Goal: Task Accomplishment & Management: Use online tool/utility

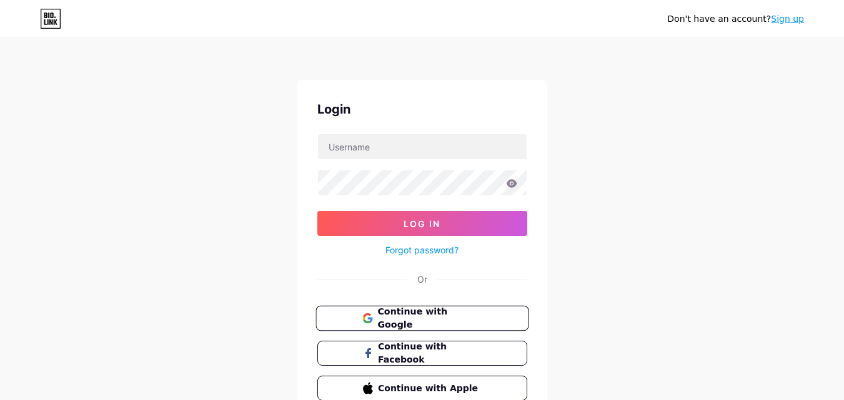
click at [435, 317] on span "Continue with Google" at bounding box center [429, 318] width 104 height 27
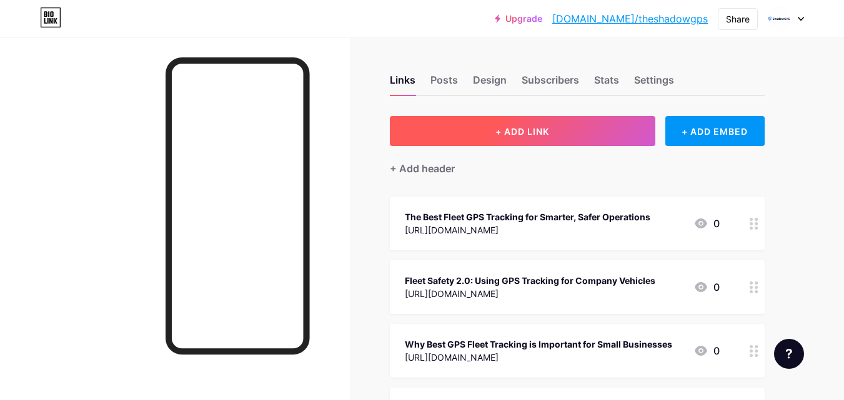
click at [507, 124] on button "+ ADD LINK" at bounding box center [522, 131] width 265 height 30
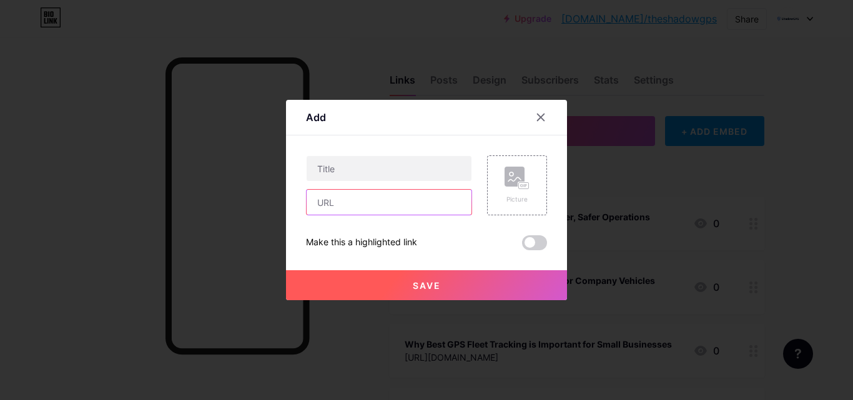
click at [340, 204] on input "text" at bounding box center [389, 202] width 165 height 25
paste input "[URL][DOMAIN_NAME]"
type input "[URL][DOMAIN_NAME]"
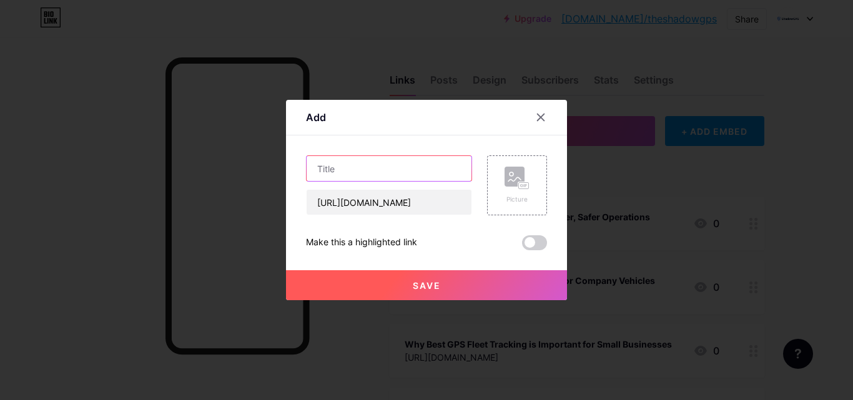
click at [380, 165] on input "text" at bounding box center [389, 168] width 165 height 25
paste input "Driven by Data: Choosing the Best GPS Fleet Tracking System in [DATE]"
type input "Driven by Data: Choosing the Best GPS Fleet Tracking System in [DATE]"
click at [342, 291] on button "Save" at bounding box center [426, 285] width 281 height 30
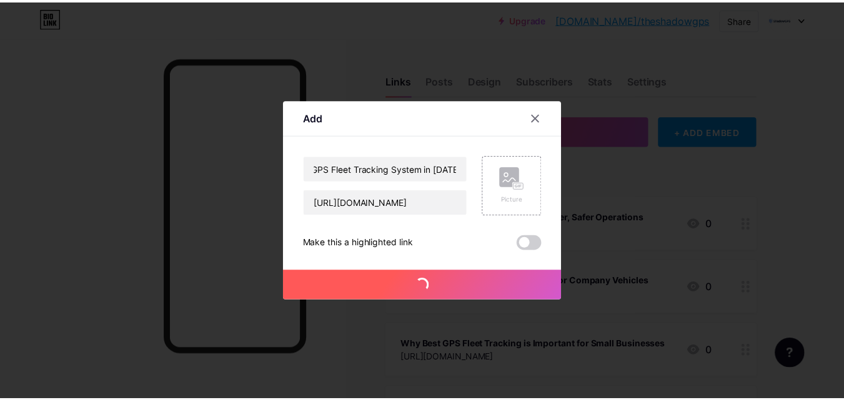
scroll to position [0, 0]
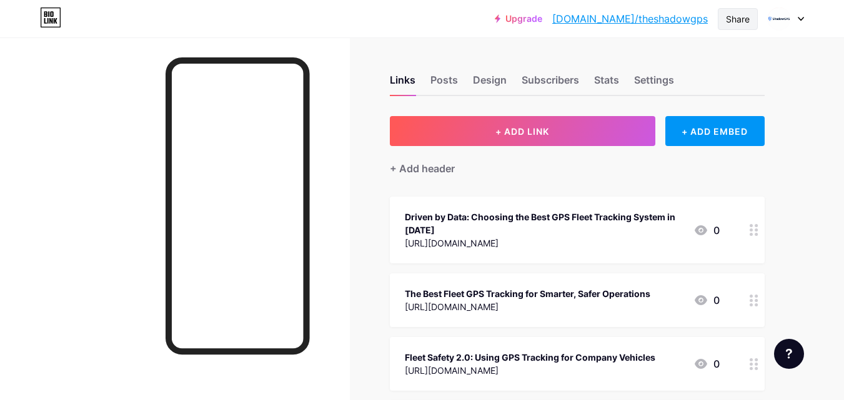
click at [745, 26] on div "Share" at bounding box center [738, 19] width 40 height 22
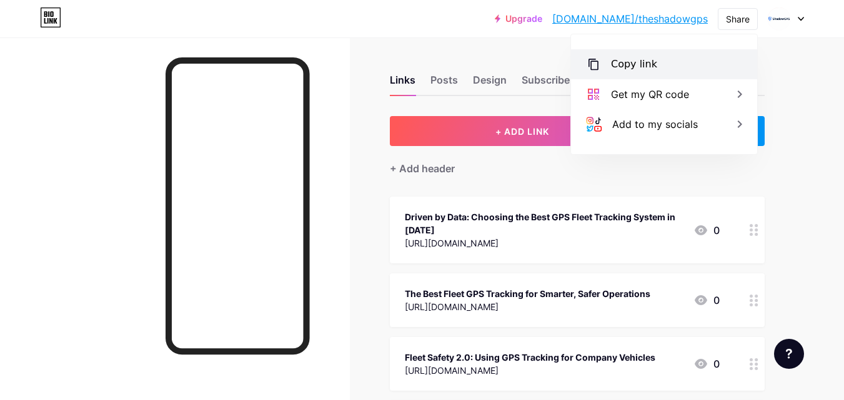
click at [676, 59] on div "Copy link" at bounding box center [664, 64] width 186 height 30
